Goal: Navigation & Orientation: Find specific page/section

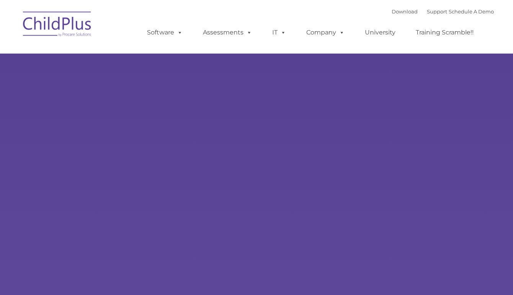
select select "MEDIUM"
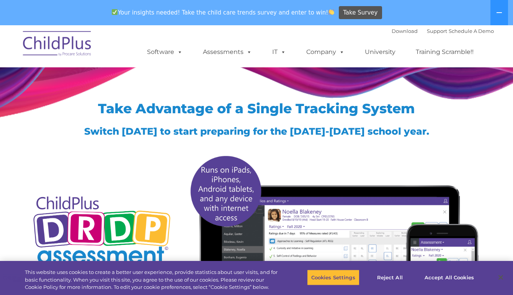
click at [119, 69] on div at bounding box center [256, 79] width 463 height 21
